Goal: Task Accomplishment & Management: Use online tool/utility

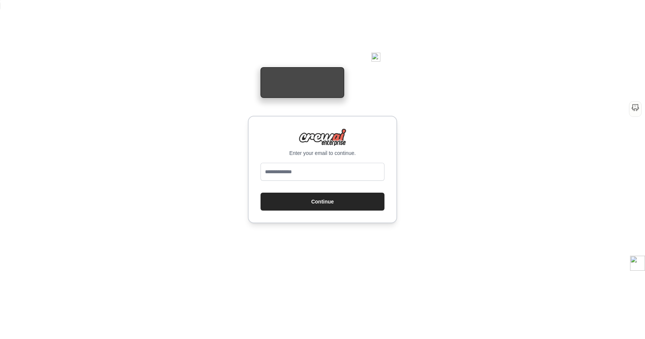
click at [300, 163] on input "email" at bounding box center [322, 172] width 124 height 18
drag, startPoint x: 276, startPoint y: 125, endPoint x: 278, endPoint y: 87, distance: 38.1
click at [276, 124] on div "Enter your email to continue. Continue" at bounding box center [322, 169] width 645 height 339
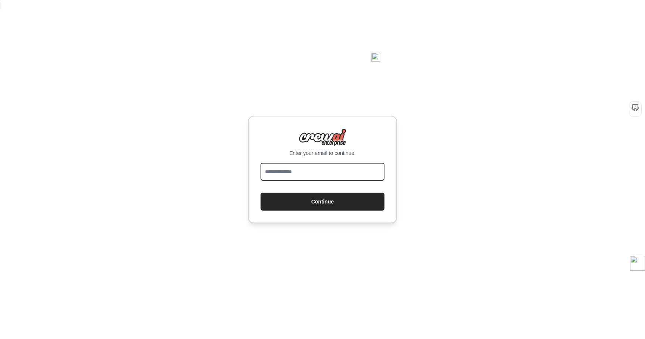
click at [284, 163] on input "email" at bounding box center [322, 172] width 124 height 18
type input "**********"
click at [260, 193] on button "Continue" at bounding box center [322, 202] width 124 height 18
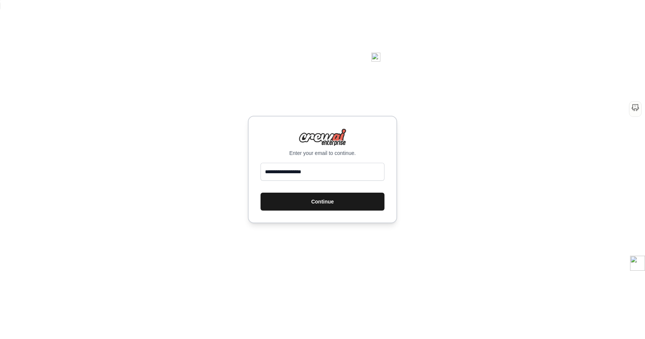
click at [291, 193] on button "Continue" at bounding box center [322, 202] width 124 height 18
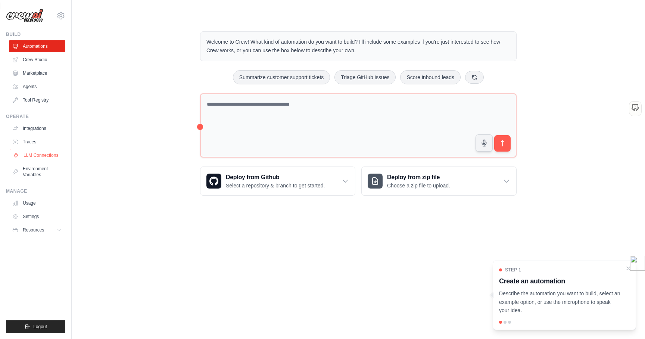
click at [48, 158] on link "LLM Connections" at bounding box center [38, 155] width 56 height 12
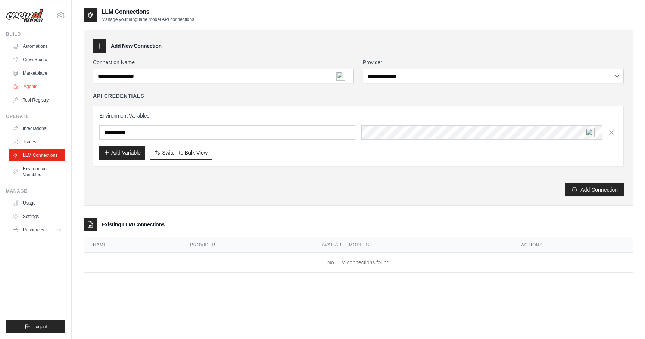
click at [39, 85] on link "Agents" at bounding box center [38, 87] width 56 height 12
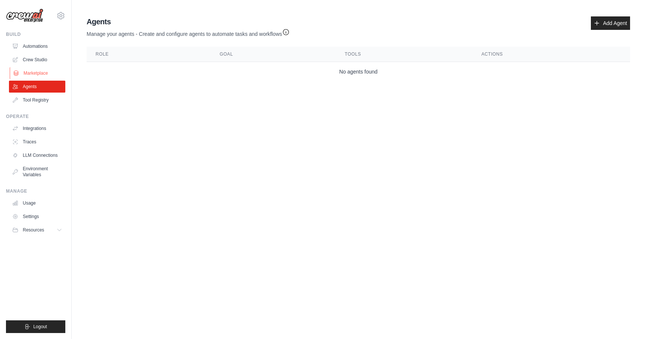
click at [39, 75] on link "Marketplace" at bounding box center [38, 73] width 56 height 12
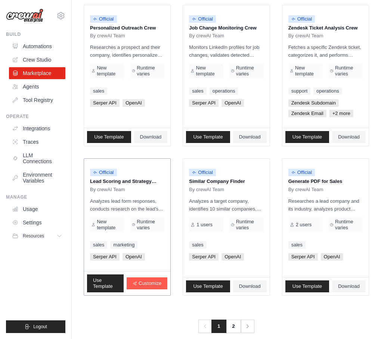
scroll to position [403, 0]
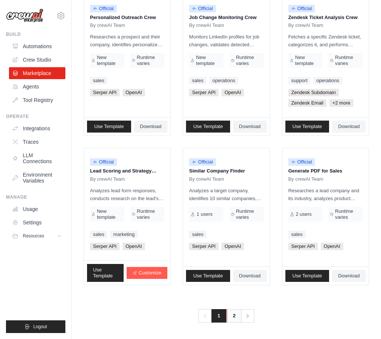
click at [232, 315] on link "2" at bounding box center [233, 315] width 15 height 13
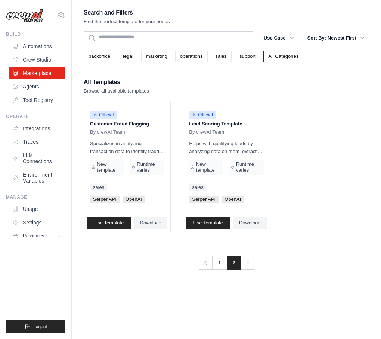
scroll to position [2, 0]
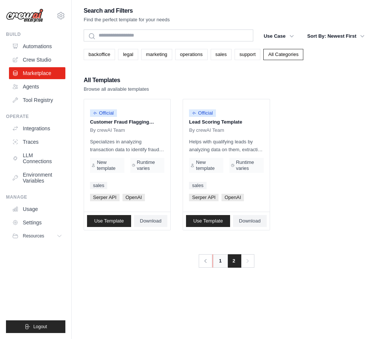
click at [220, 261] on link "1" at bounding box center [219, 260] width 15 height 13
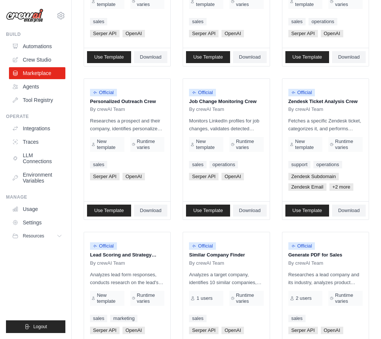
scroll to position [314, 0]
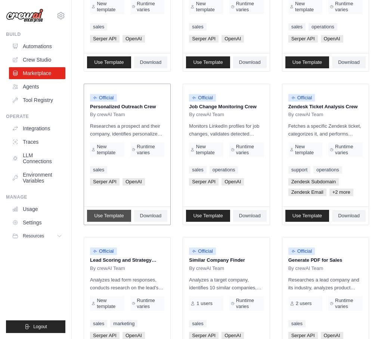
click at [118, 216] on span "Use Template" at bounding box center [108, 216] width 29 height 6
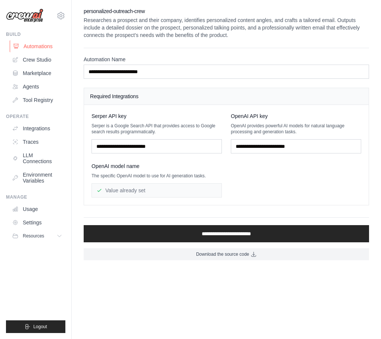
click at [36, 43] on link "Automations" at bounding box center [38, 46] width 56 height 12
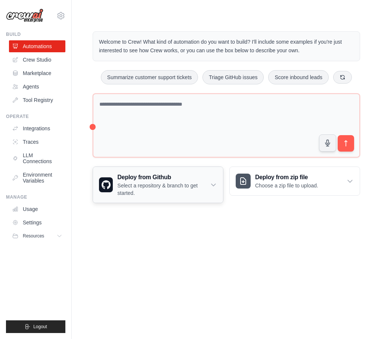
click at [166, 179] on h3 "Deploy from Github" at bounding box center [163, 177] width 93 height 9
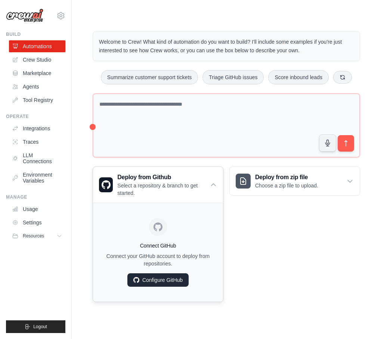
click at [149, 279] on link "Configure GitHub" at bounding box center [157, 279] width 61 height 13
